Goal: Task Accomplishment & Management: Manage account settings

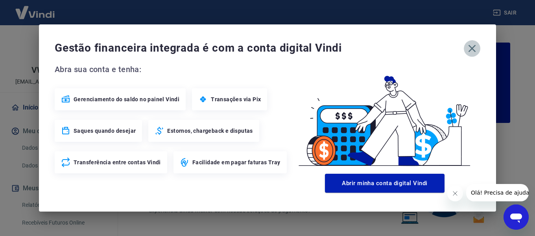
click at [474, 51] on icon "button" at bounding box center [472, 48] width 13 height 13
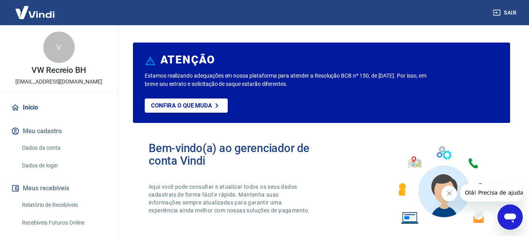
click at [448, 193] on icon "Fechar mensagem da empresa" at bounding box center [449, 193] width 6 height 6
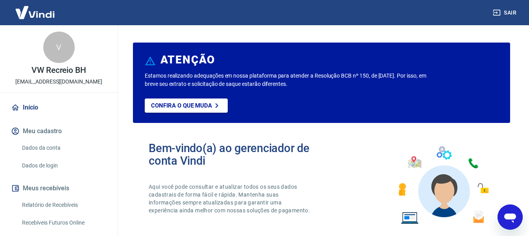
click at [48, 205] on link "Relatório de Recebíveis" at bounding box center [63, 205] width 89 height 16
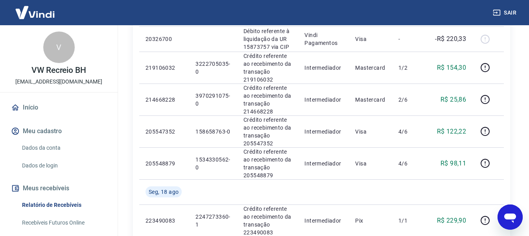
scroll to position [472, 0]
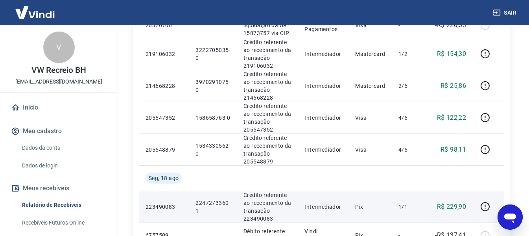
click at [209, 202] on p "2247273360-1" at bounding box center [213, 207] width 35 height 16
copy p "2247273360"
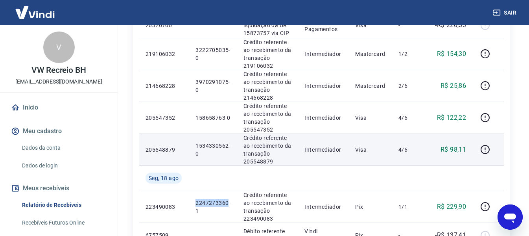
click at [205, 142] on p "1534330562-0" at bounding box center [213, 150] width 35 height 16
copy p "1534330562"
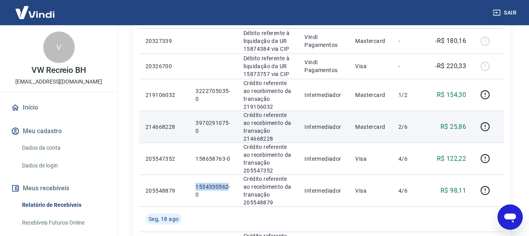
scroll to position [433, 0]
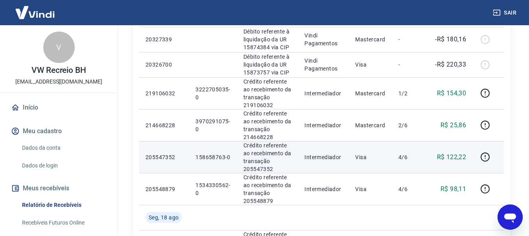
click at [211, 158] on p "158658763-0" at bounding box center [213, 157] width 35 height 8
copy p "158658763"
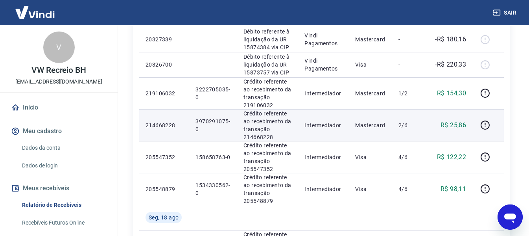
click at [210, 119] on p "3970291075-0" at bounding box center [213, 125] width 35 height 16
copy p "3970291075"
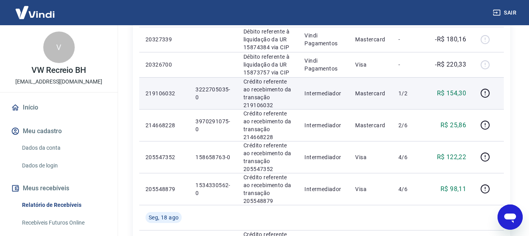
click at [207, 89] on p "3222705035-0" at bounding box center [213, 93] width 35 height 16
copy p "3222705035"
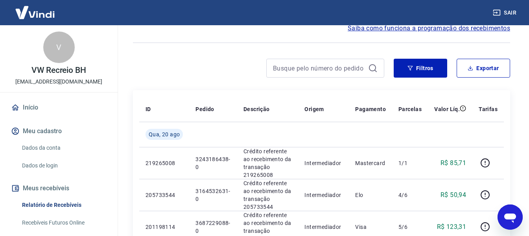
scroll to position [0, 0]
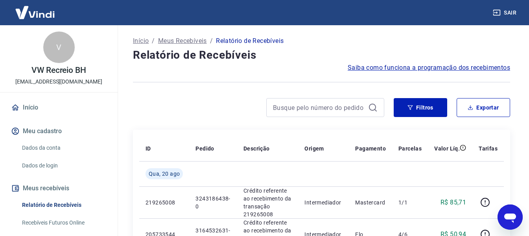
click at [509, 10] on button "Sair" at bounding box center [505, 13] width 28 height 15
